Goal: Information Seeking & Learning: Learn about a topic

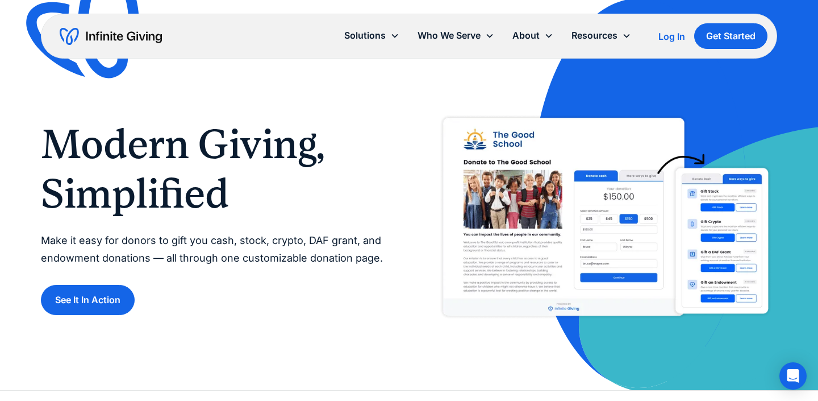
click at [273, 249] on p "Make it easy for donors to gift you cash, stock, crypto, DAF grant, and endowme…" at bounding box center [213, 249] width 345 height 35
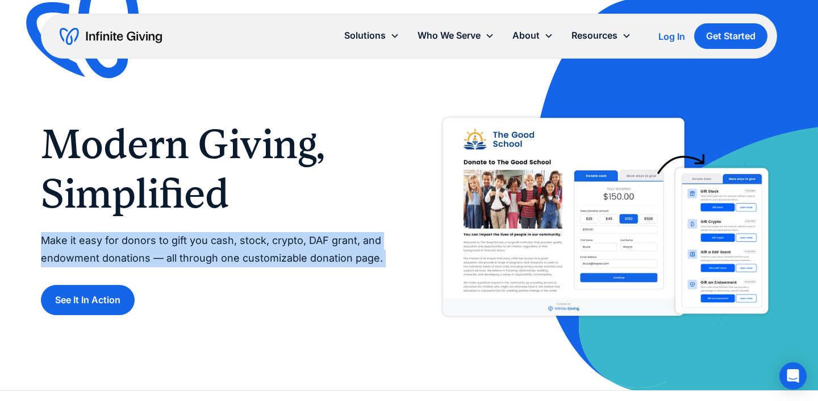
click at [273, 249] on p "Make it easy for donors to gift you cash, stock, crypto, DAF grant, and endowme…" at bounding box center [213, 249] width 345 height 35
copy p "Make it easy for donors to gift you cash, stock, crypto, DAF grant, and endowme…"
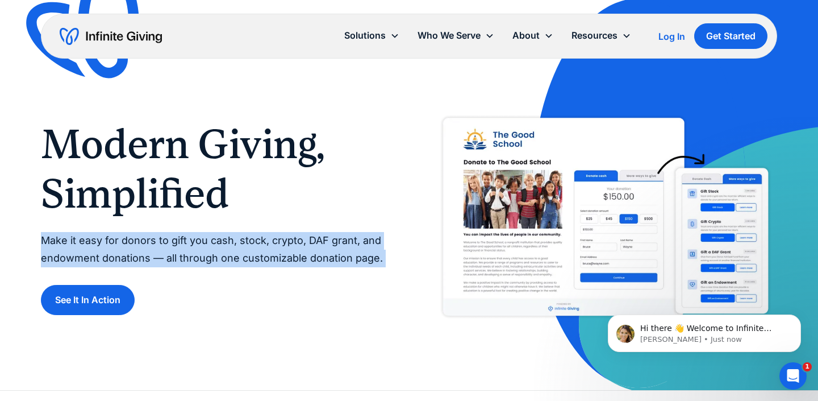
copy p "Make it easy for donors to gift you cash, stock, crypto, DAF grant, and endowme…"
click at [323, 219] on div "Modern Giving, Simplified Make it easy for donors to gift you cash, stock, cryp…" at bounding box center [213, 217] width 345 height 195
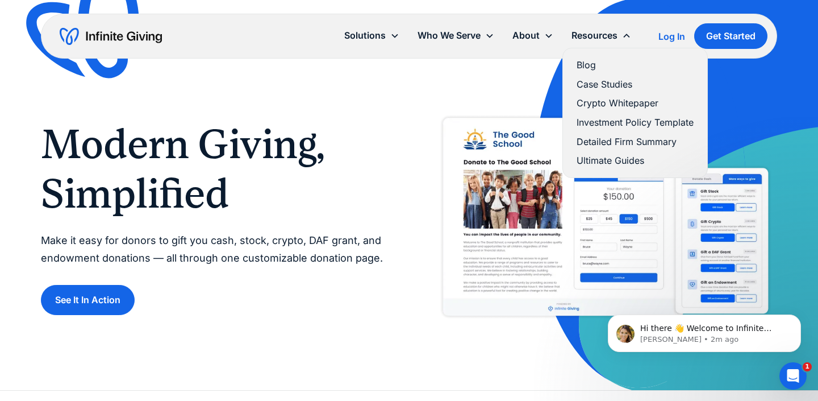
click at [595, 62] on link "Blog" at bounding box center [635, 64] width 117 height 15
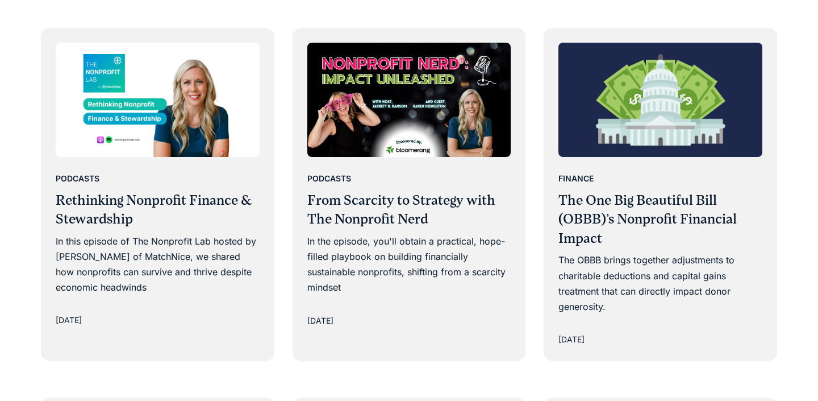
scroll to position [1031, 0]
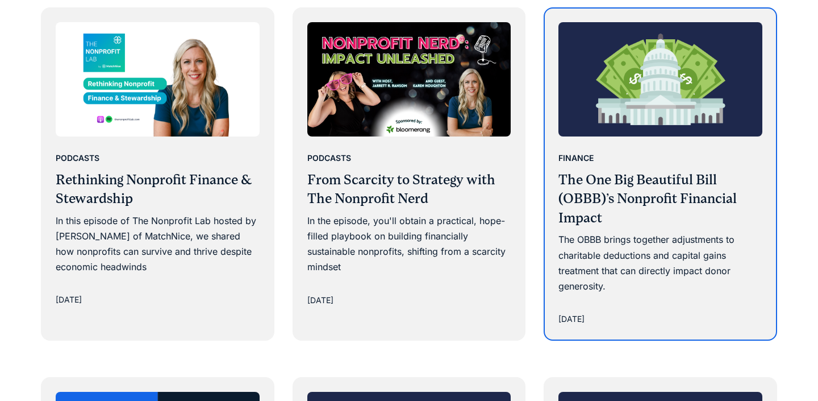
click at [574, 137] on img at bounding box center [660, 79] width 204 height 115
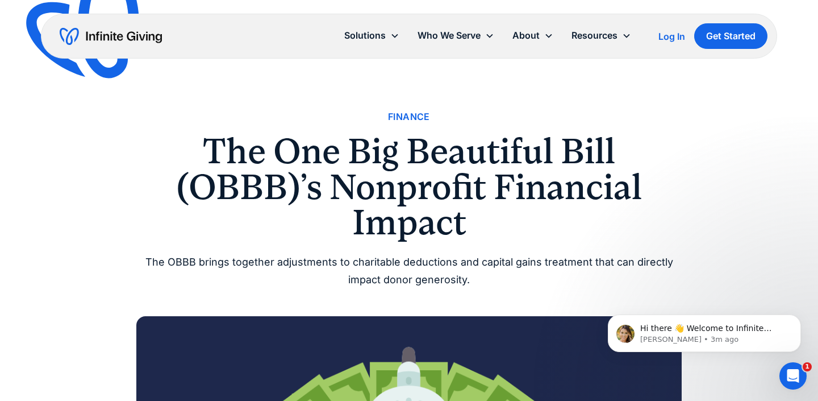
click at [412, 196] on h1 "The One Big Beautiful Bill (OBBB)’s Nonprofit Financial Impact" at bounding box center [408, 187] width 545 height 106
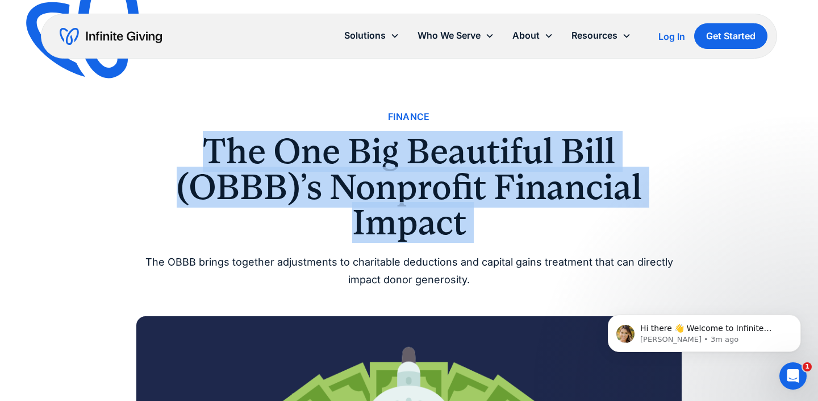
click at [412, 196] on h1 "The One Big Beautiful Bill (OBBB)’s Nonprofit Financial Impact" at bounding box center [408, 187] width 545 height 106
copy h1 "The One Big Beautiful Bill (OBBB)’s Nonprofit Financial Impact"
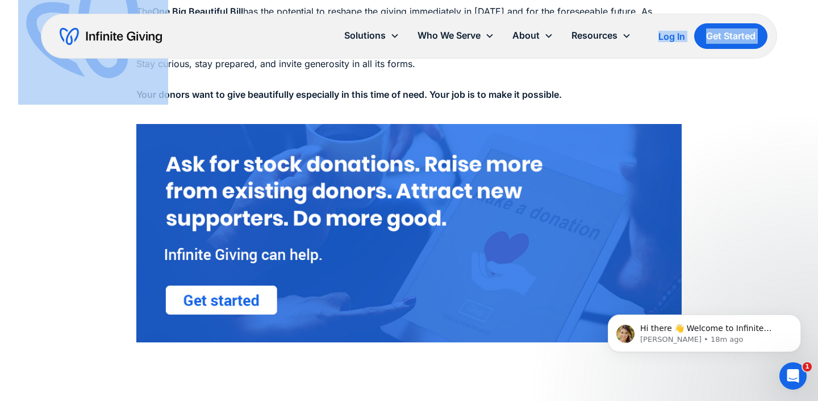
scroll to position [2299, 0]
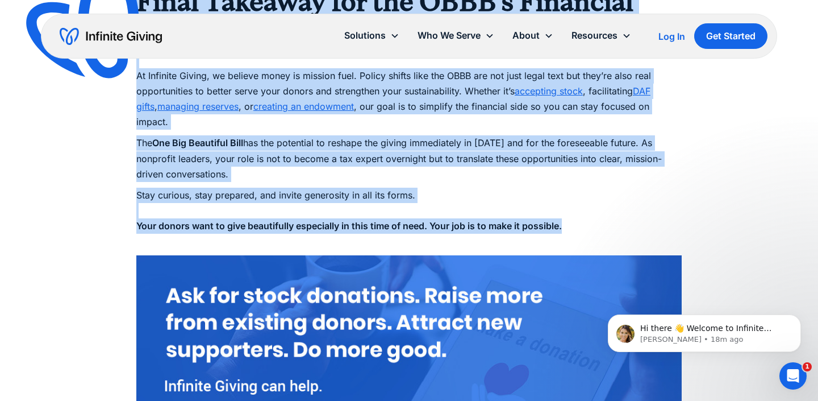
drag, startPoint x: 109, startPoint y: 175, endPoint x: 608, endPoint y: 194, distance: 500.3
copy div "Even the smallest shifts in tax policy can create big waves for nonprofits, sha…"
